Goal: Information Seeking & Learning: Learn about a topic

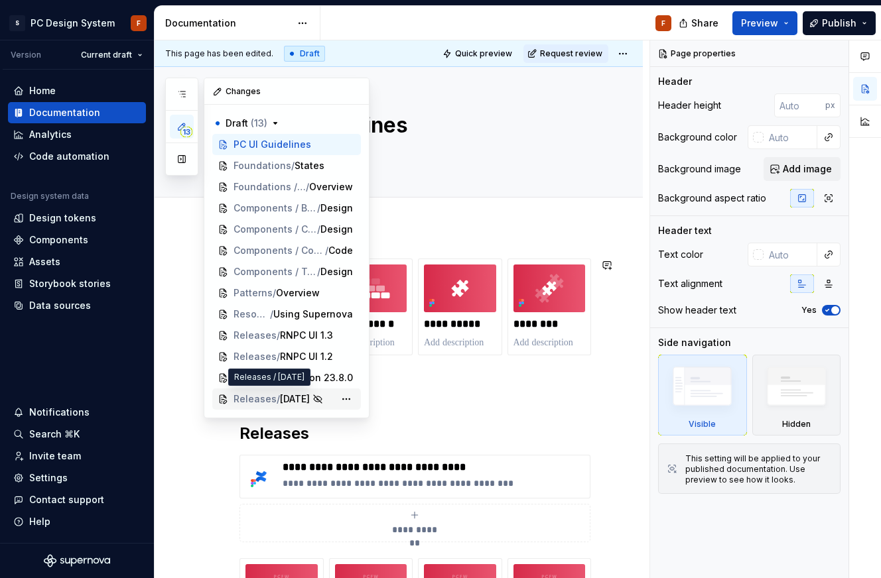
click at [298, 404] on span "[DATE]" at bounding box center [295, 399] width 30 height 13
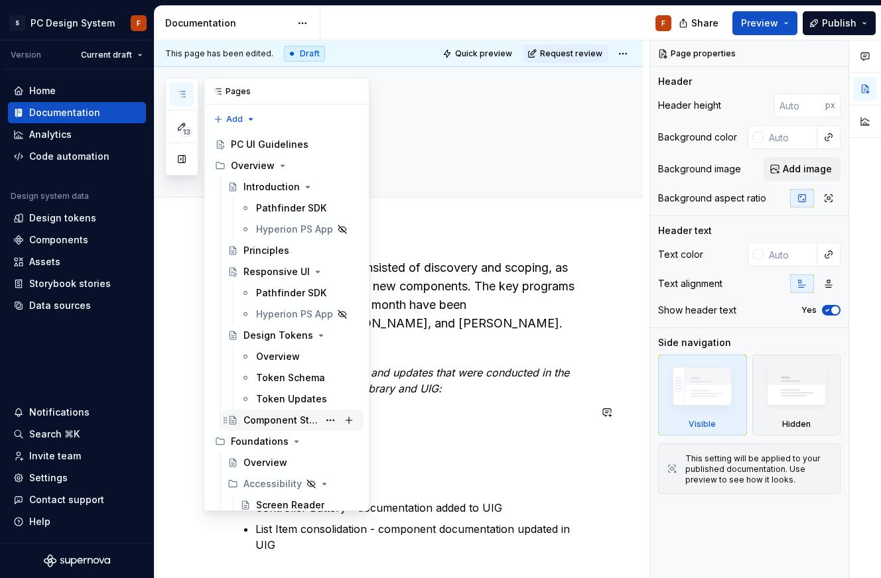
click at [298, 422] on div "Component Status" at bounding box center [280, 420] width 75 height 13
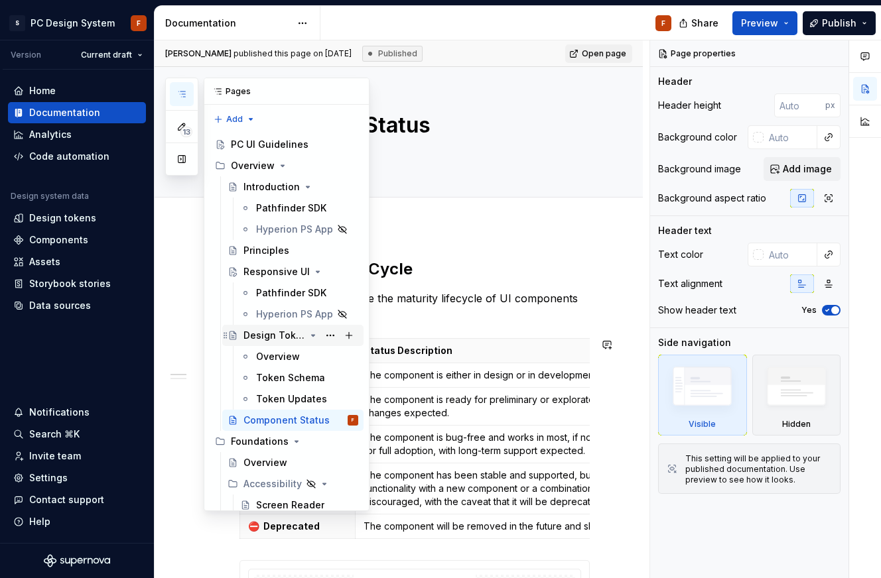
drag, startPoint x: 279, startPoint y: 325, endPoint x: 279, endPoint y: 335, distance: 9.9
click at [279, 325] on div "Design Tokens" at bounding box center [292, 335] width 141 height 21
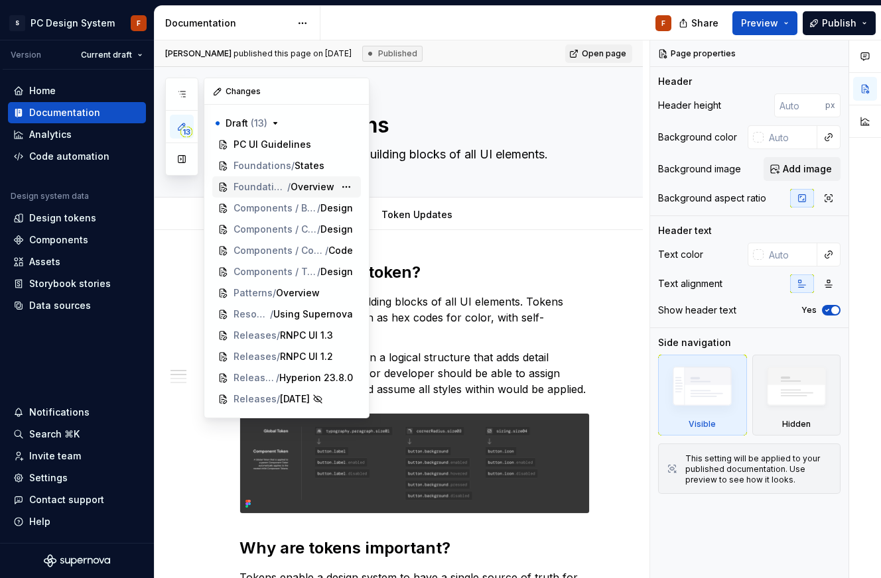
click at [267, 194] on div "Foundations / Typography / Overview" at bounding box center [286, 186] width 149 height 21
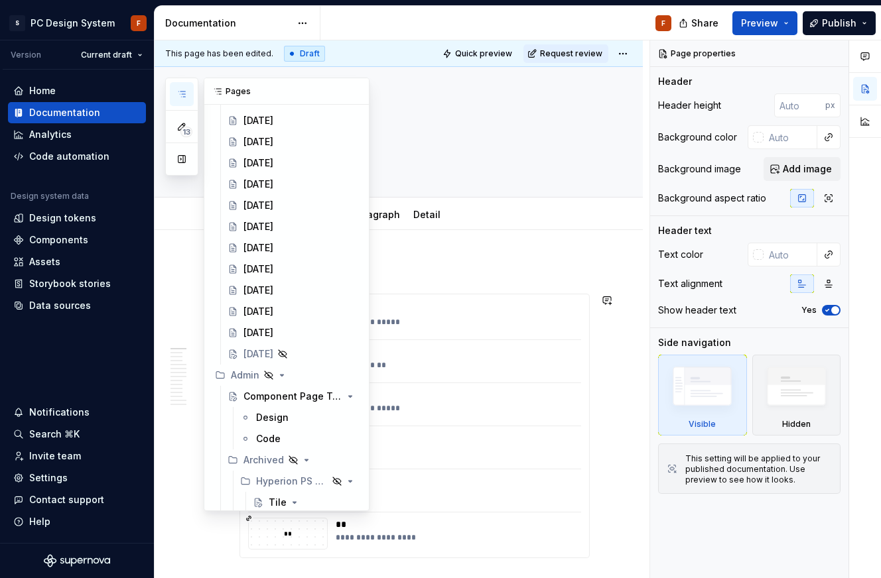
scroll to position [3148, 0]
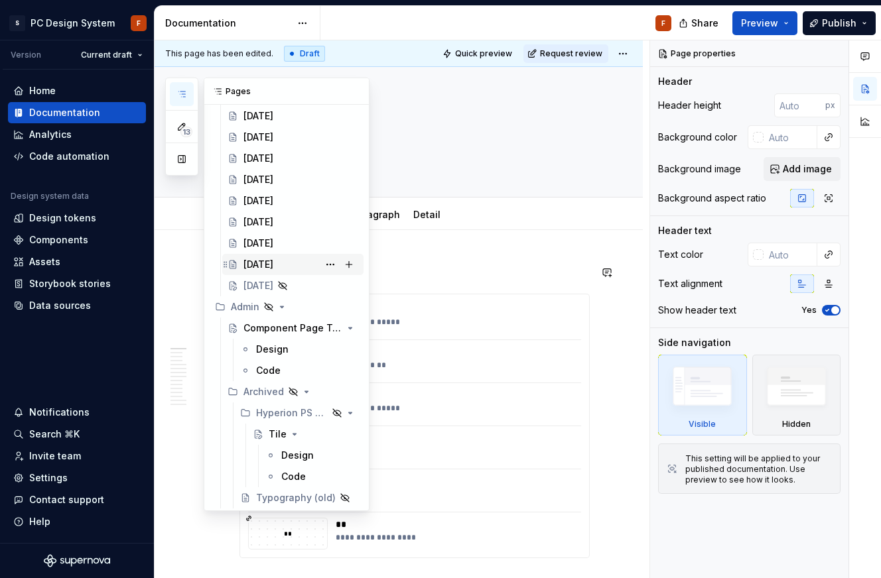
click at [273, 259] on div "[DATE]" at bounding box center [258, 264] width 30 height 13
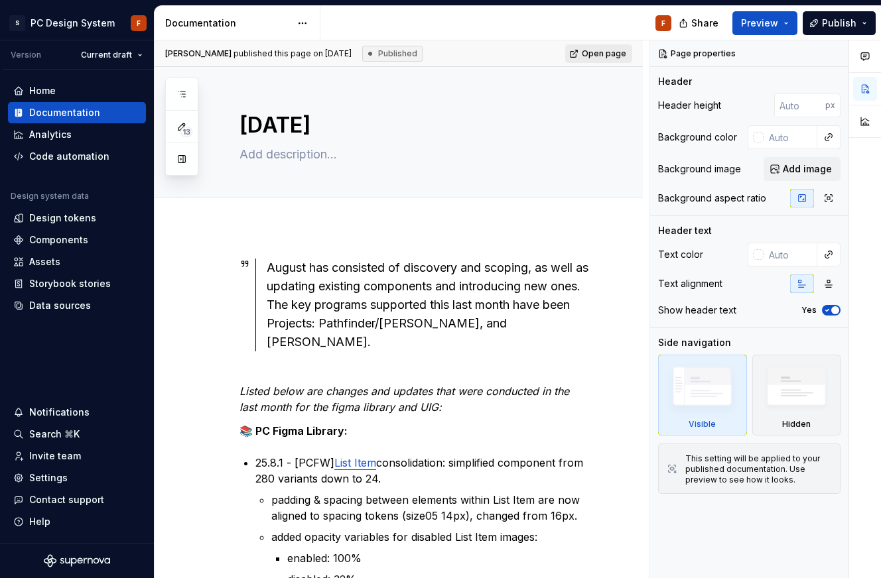
click at [590, 54] on span "Open page" at bounding box center [604, 53] width 44 height 11
type textarea "*"
